Goal: Task Accomplishment & Management: Use online tool/utility

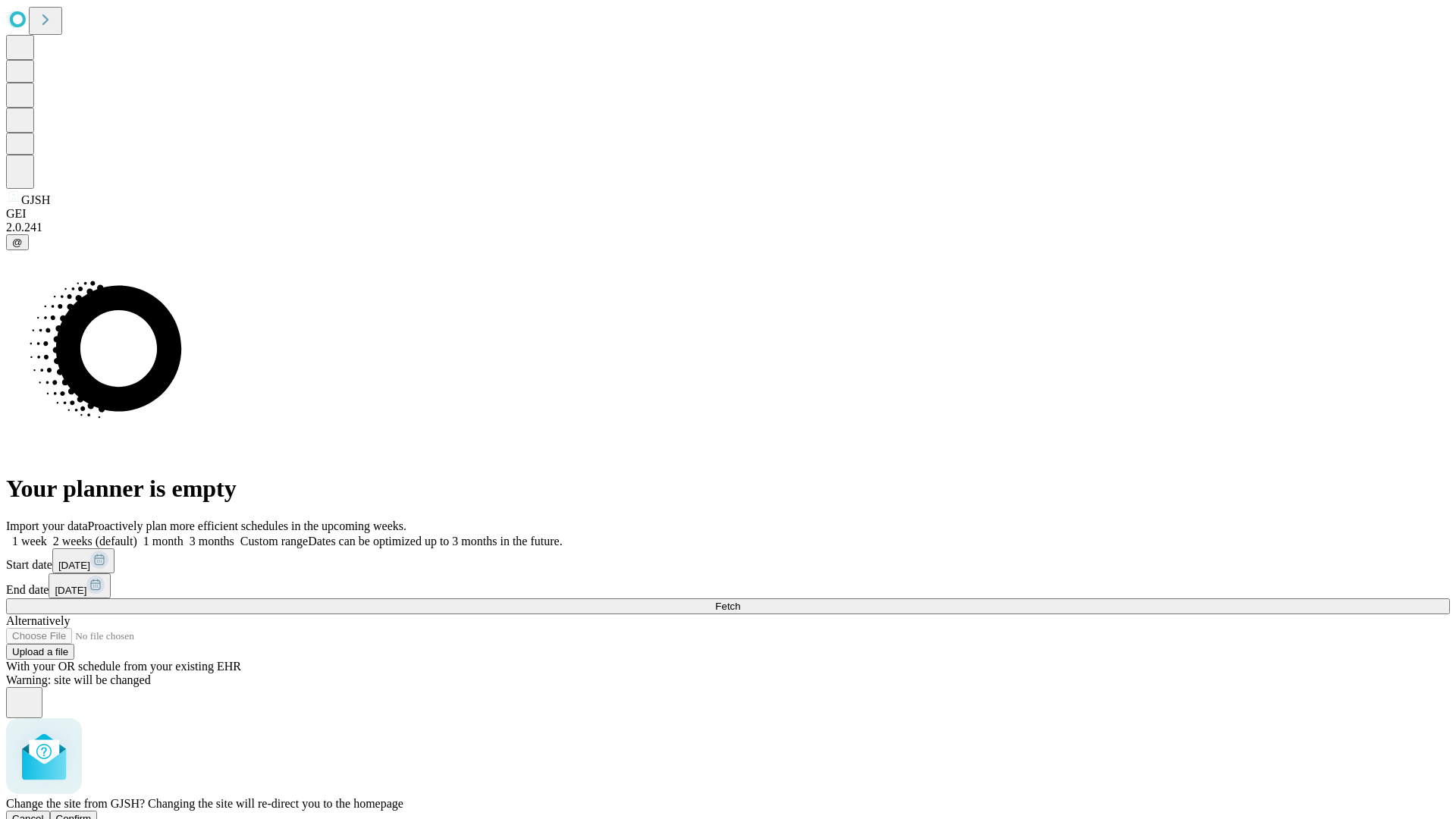
click at [92, 813] on span "Confirm" at bounding box center [74, 819] width 35 height 11
click at [184, 535] on label "1 month" at bounding box center [159, 541] width 46 height 13
click at [740, 601] on span "Fetch" at bounding box center [727, 606] width 25 height 11
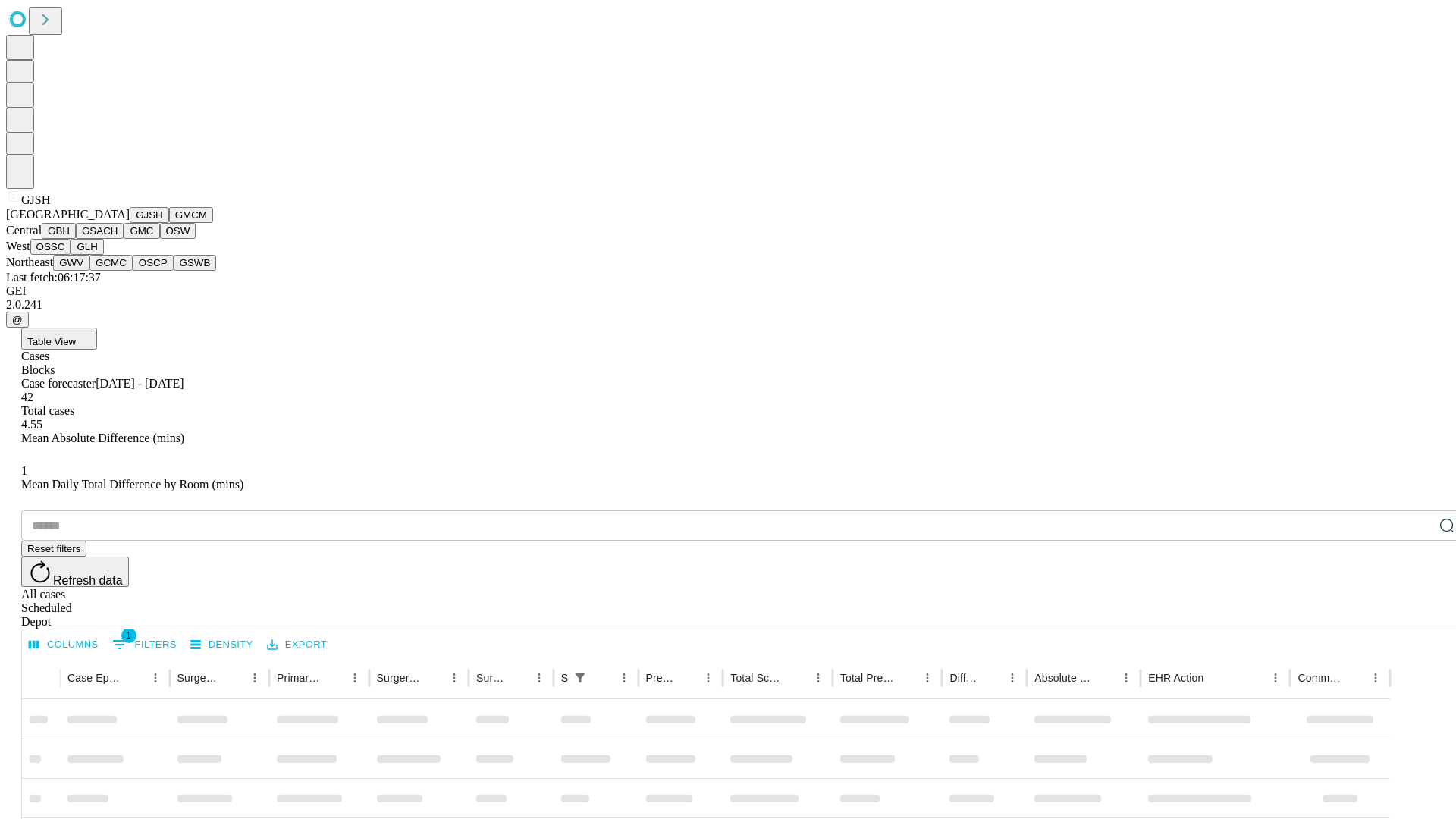
click at [169, 223] on button "GMCM" at bounding box center [191, 215] width 44 height 16
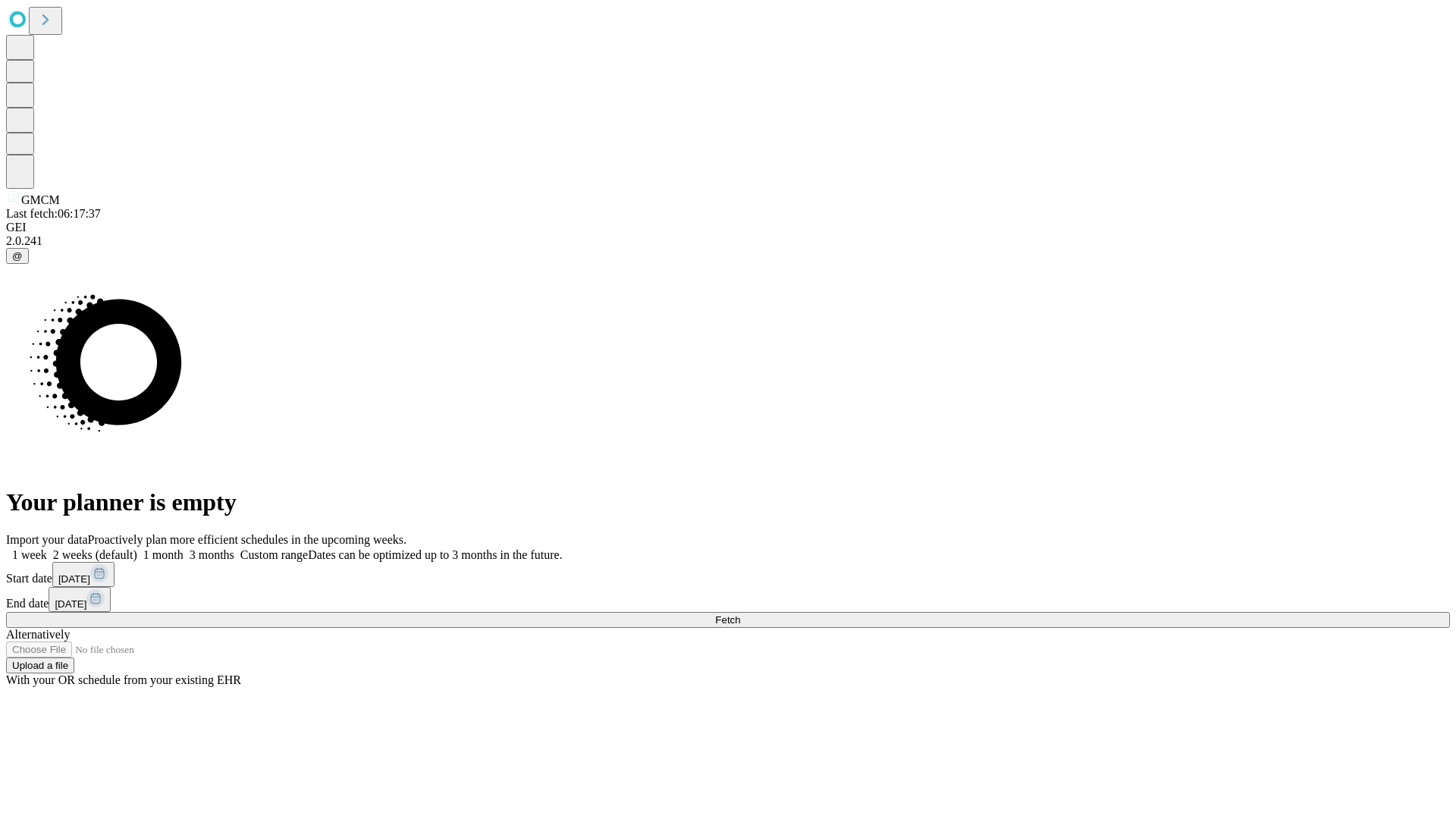
click at [184, 548] on label "1 month" at bounding box center [159, 555] width 46 height 13
click at [740, 614] on span "Fetch" at bounding box center [727, 620] width 25 height 11
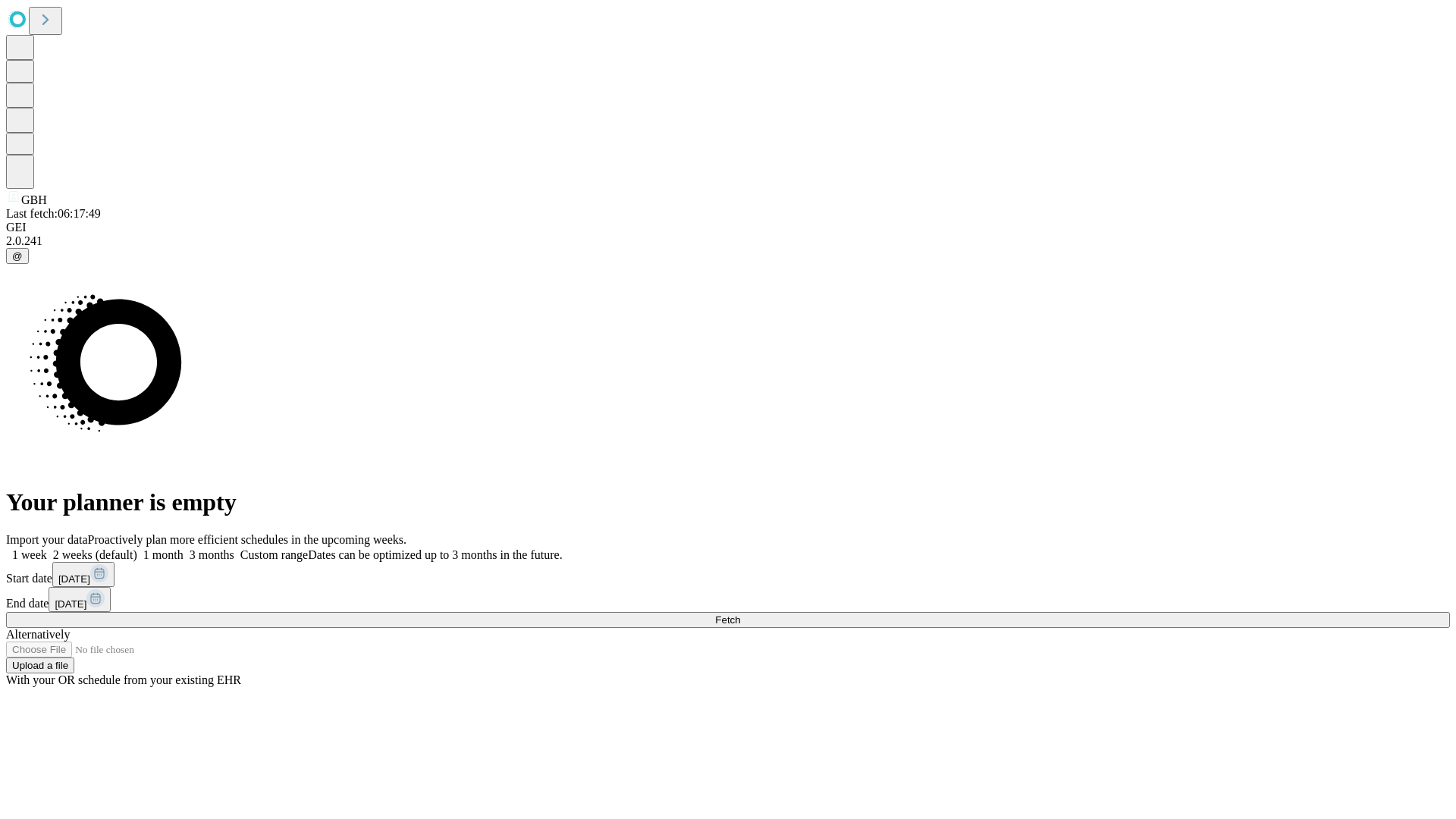
click at [184, 548] on label "1 month" at bounding box center [159, 555] width 46 height 13
click at [740, 614] on span "Fetch" at bounding box center [727, 620] width 25 height 11
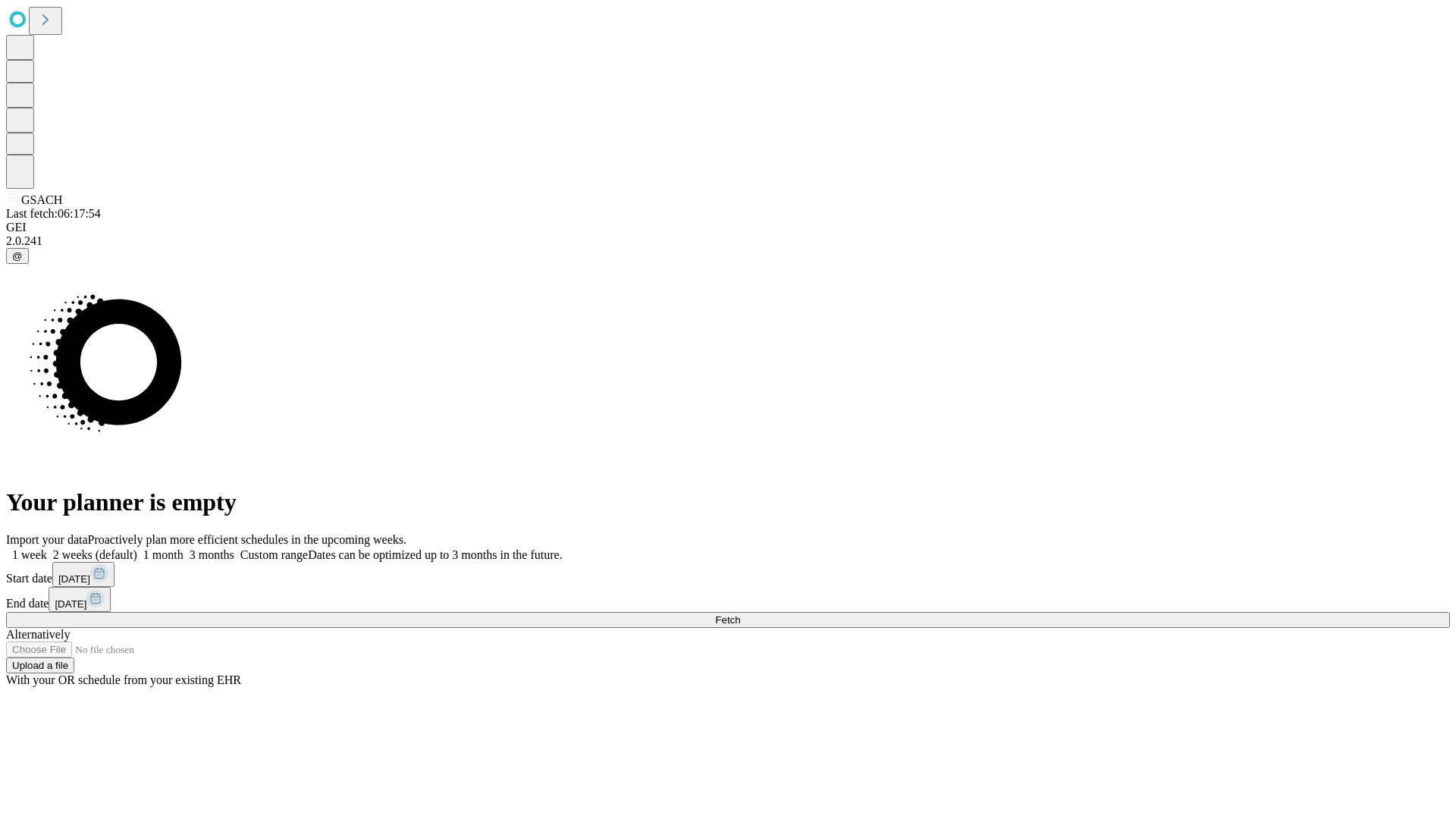
click at [184, 548] on label "1 month" at bounding box center [159, 555] width 46 height 13
click at [740, 614] on span "Fetch" at bounding box center [727, 620] width 25 height 11
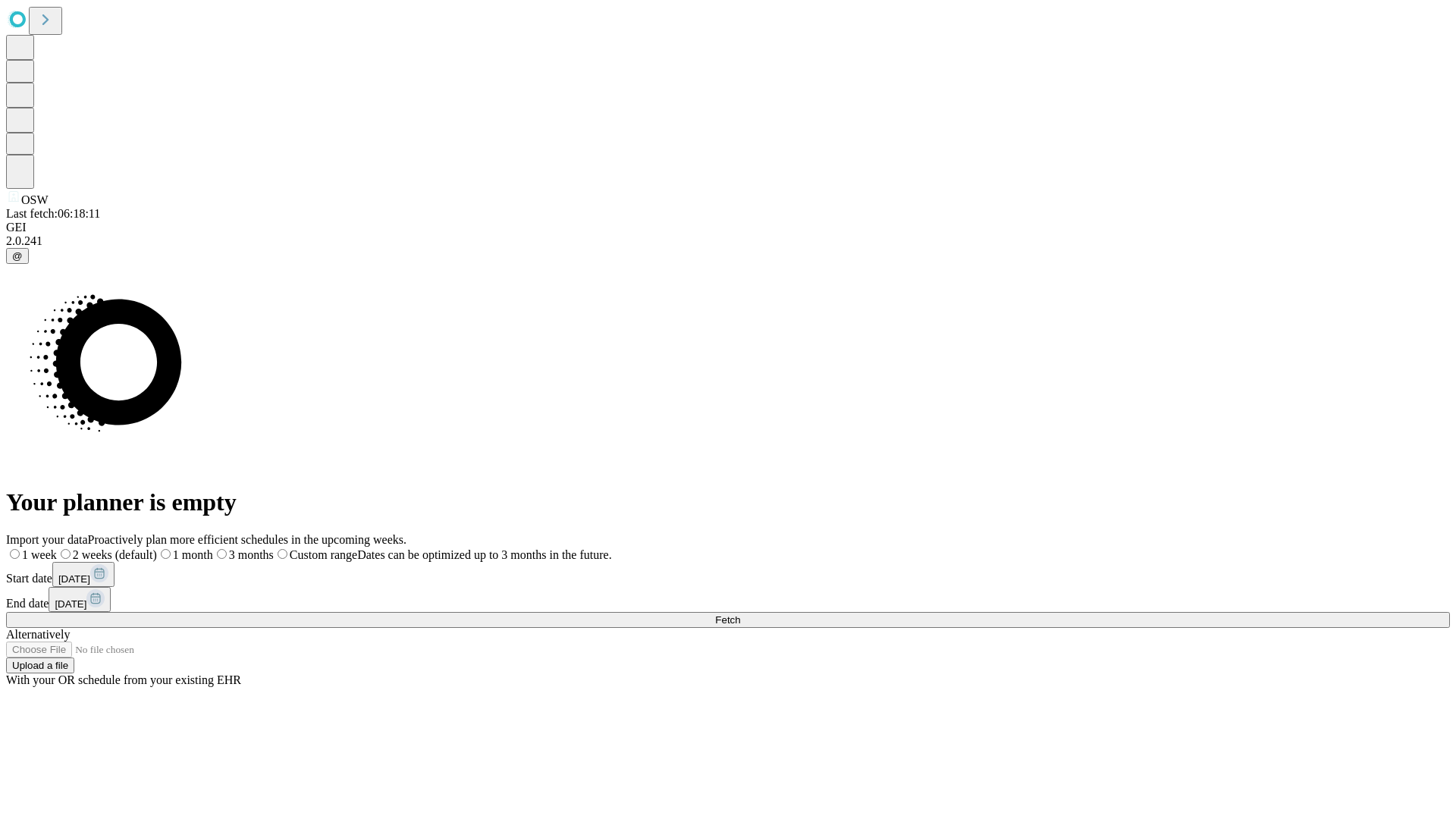
click at [213, 548] on label "1 month" at bounding box center [185, 555] width 56 height 13
click at [740, 614] on span "Fetch" at bounding box center [727, 620] width 25 height 11
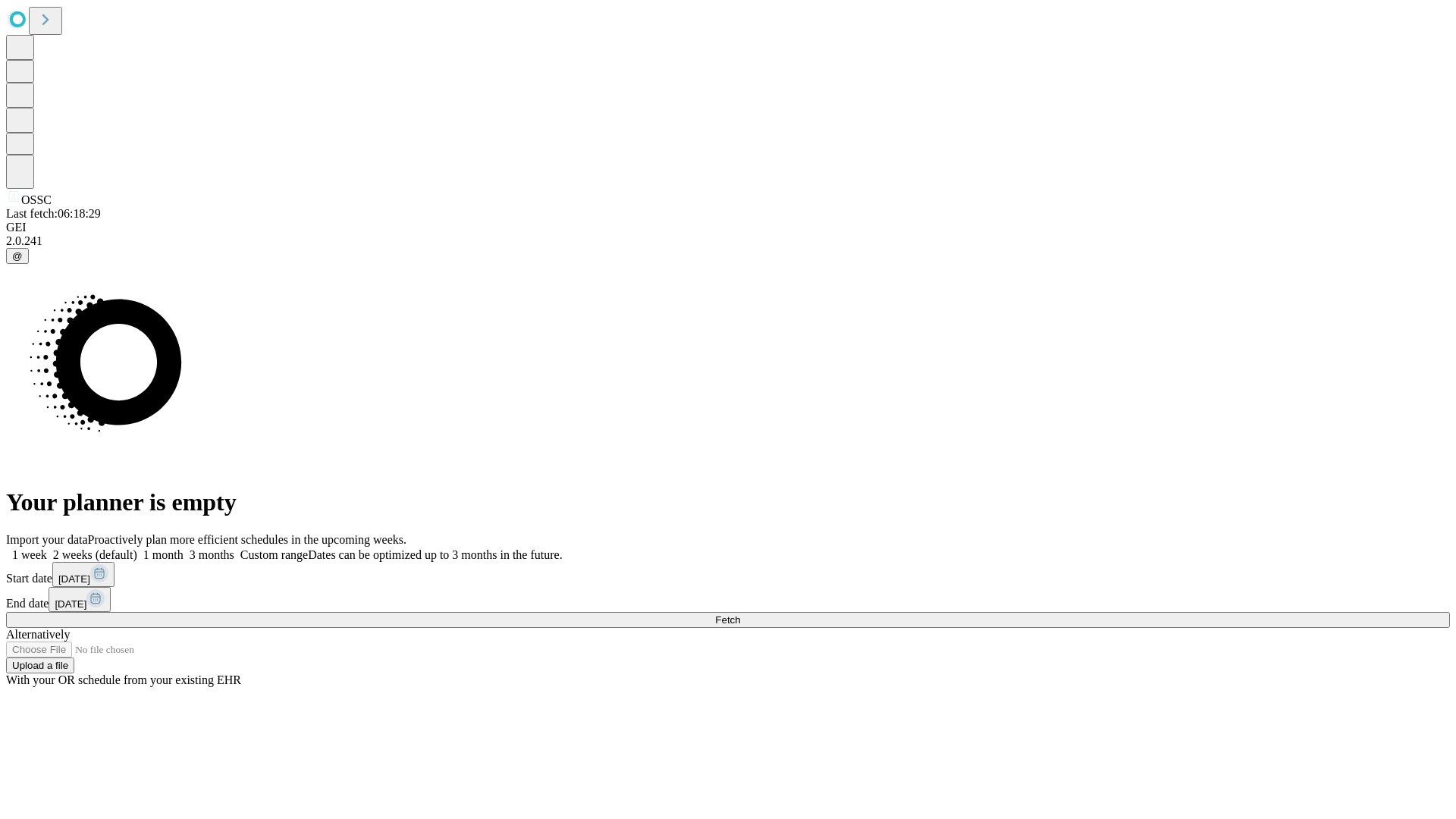
click at [184, 548] on label "1 month" at bounding box center [159, 555] width 46 height 13
click at [740, 614] on span "Fetch" at bounding box center [727, 620] width 25 height 11
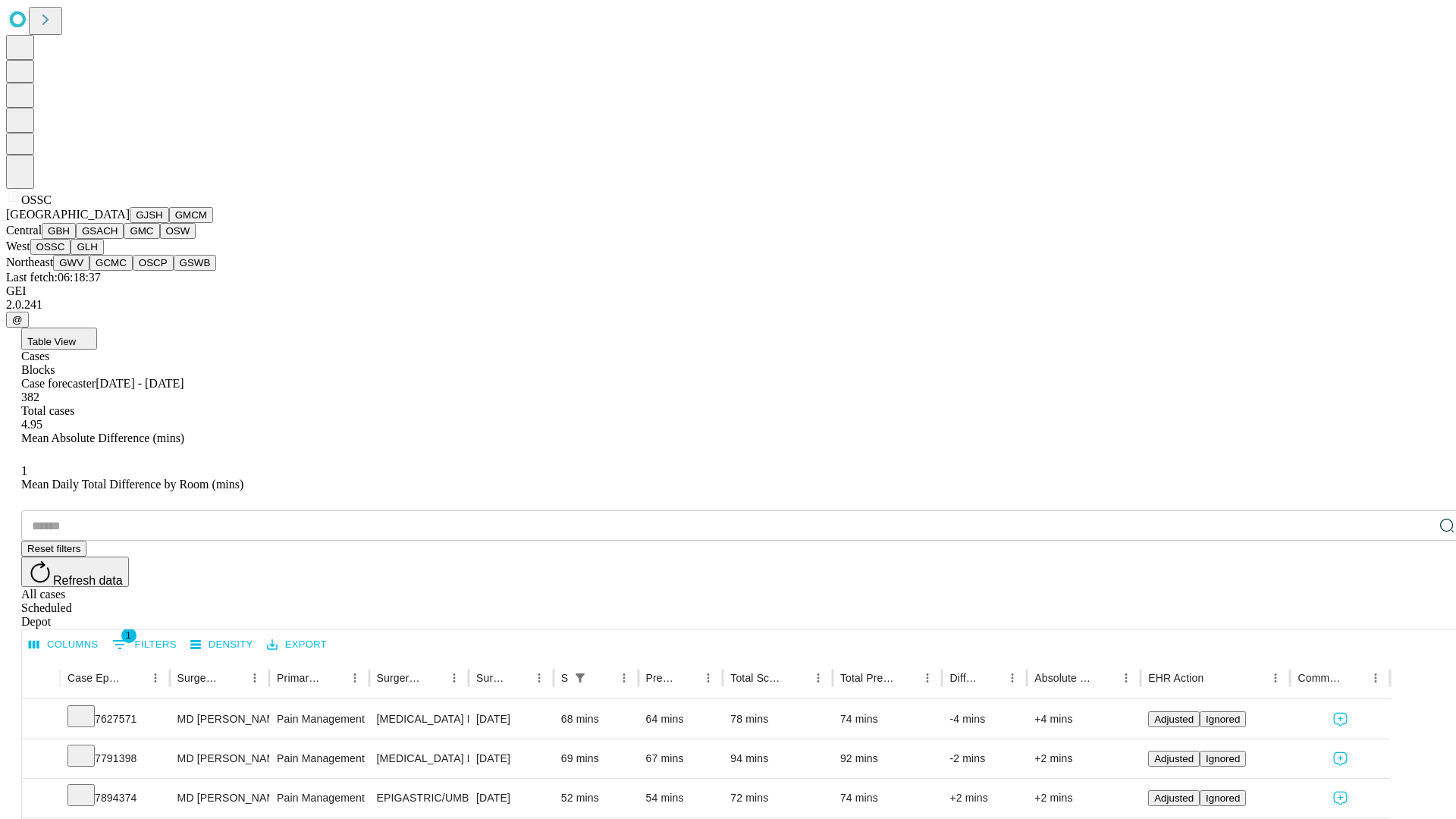
click at [103, 254] on button "GLH" at bounding box center [87, 247] width 32 height 16
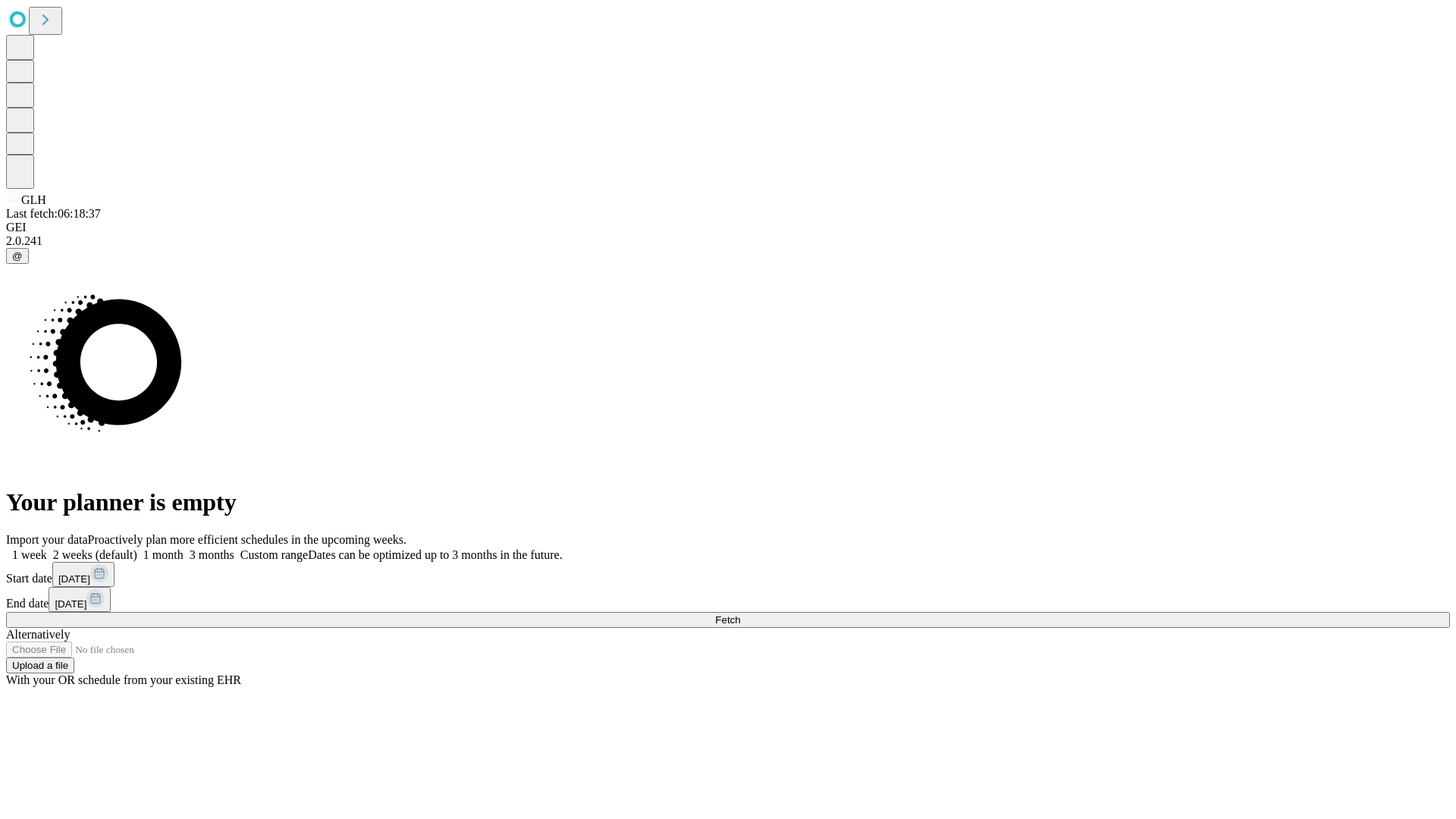
click at [184, 548] on label "1 month" at bounding box center [159, 555] width 46 height 13
click at [740, 614] on span "Fetch" at bounding box center [727, 620] width 25 height 11
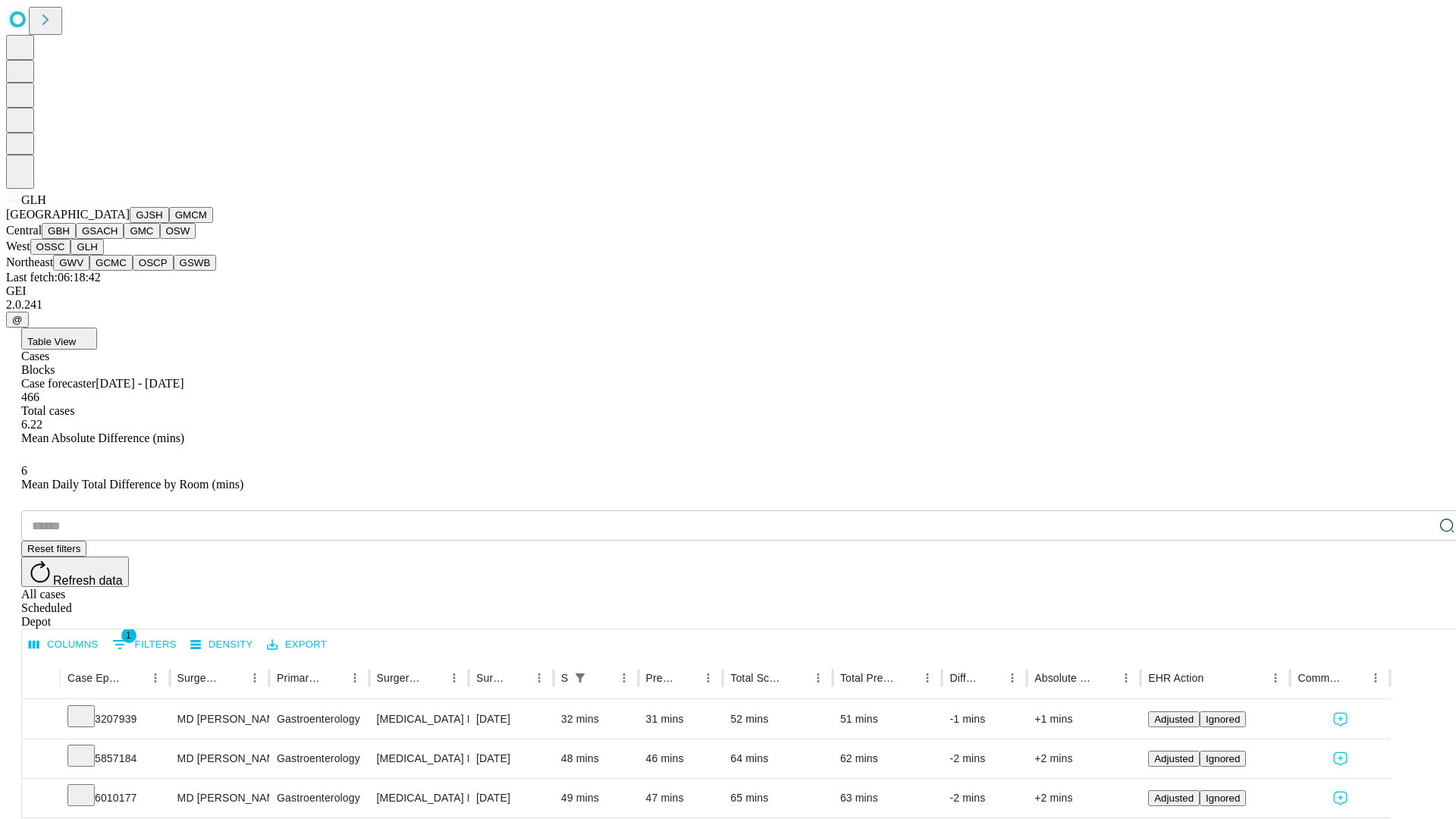
click at [89, 271] on button "GWV" at bounding box center [71, 263] width 36 height 16
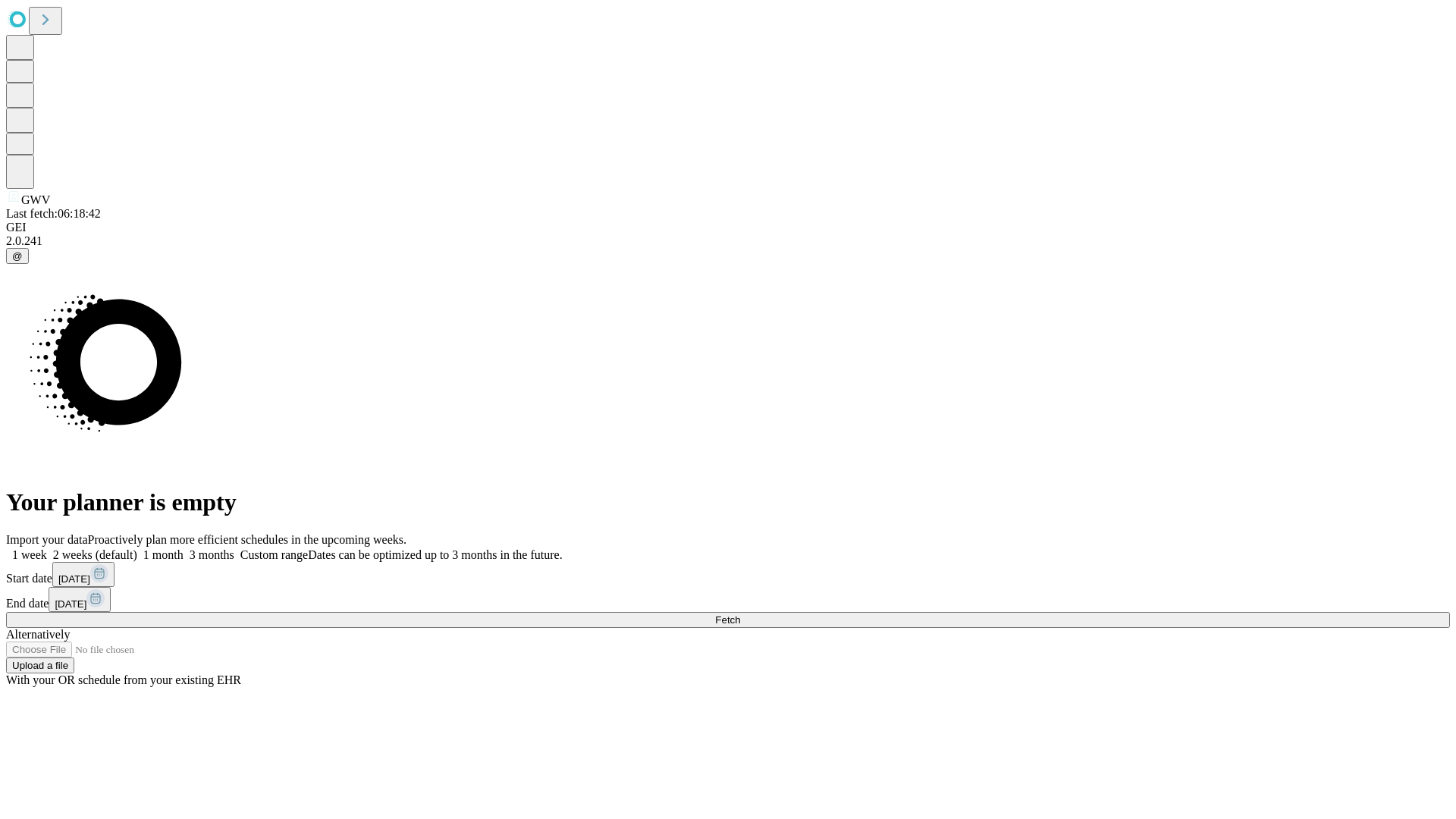
click at [184, 548] on label "1 month" at bounding box center [159, 555] width 46 height 13
click at [740, 614] on span "Fetch" at bounding box center [727, 620] width 25 height 11
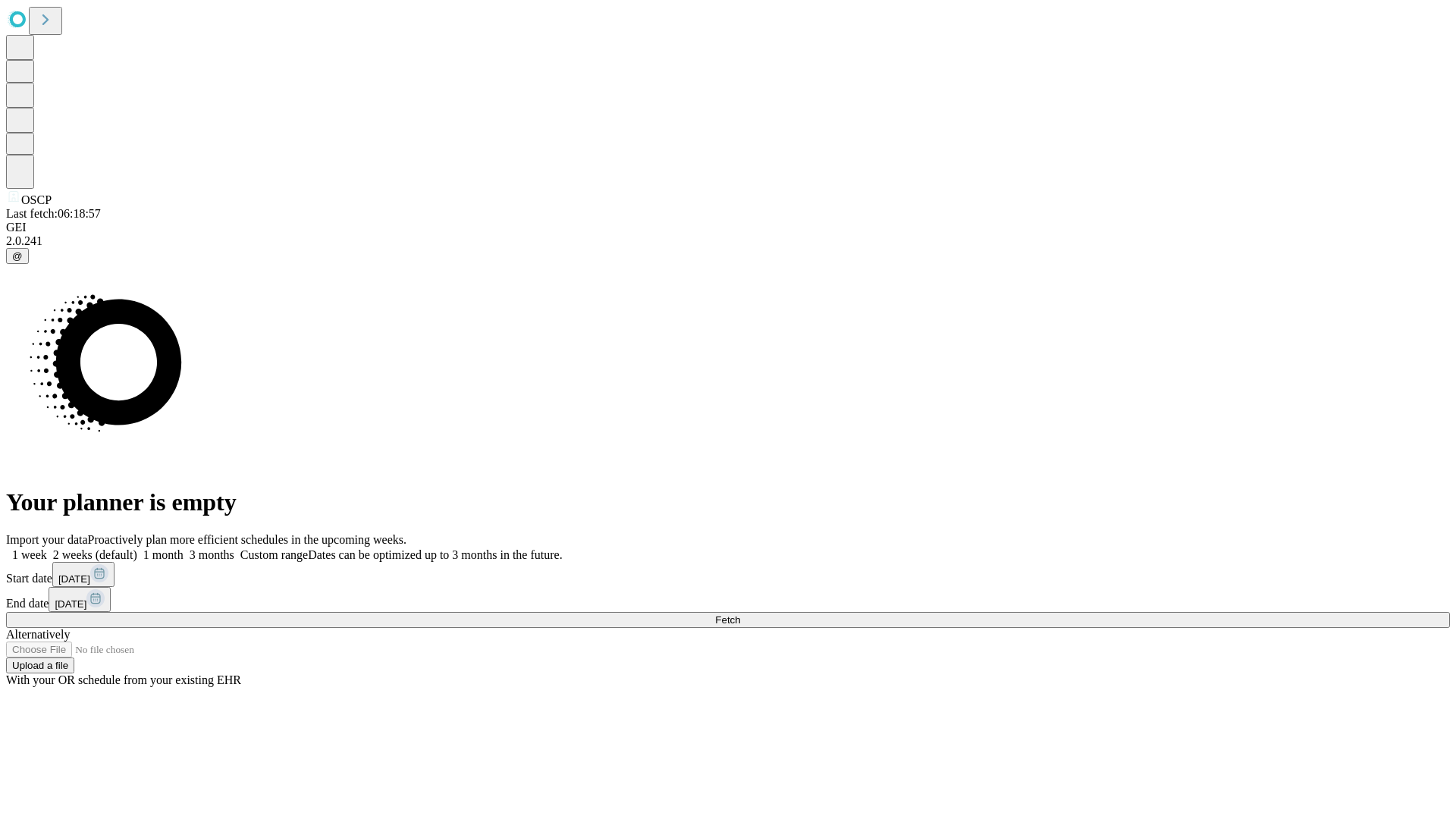
click at [184, 548] on label "1 month" at bounding box center [159, 555] width 46 height 13
click at [740, 614] on span "Fetch" at bounding box center [727, 620] width 25 height 11
click at [184, 548] on label "1 month" at bounding box center [159, 555] width 46 height 13
click at [740, 614] on span "Fetch" at bounding box center [727, 620] width 25 height 11
